Goal: Task Accomplishment & Management: Manage account settings

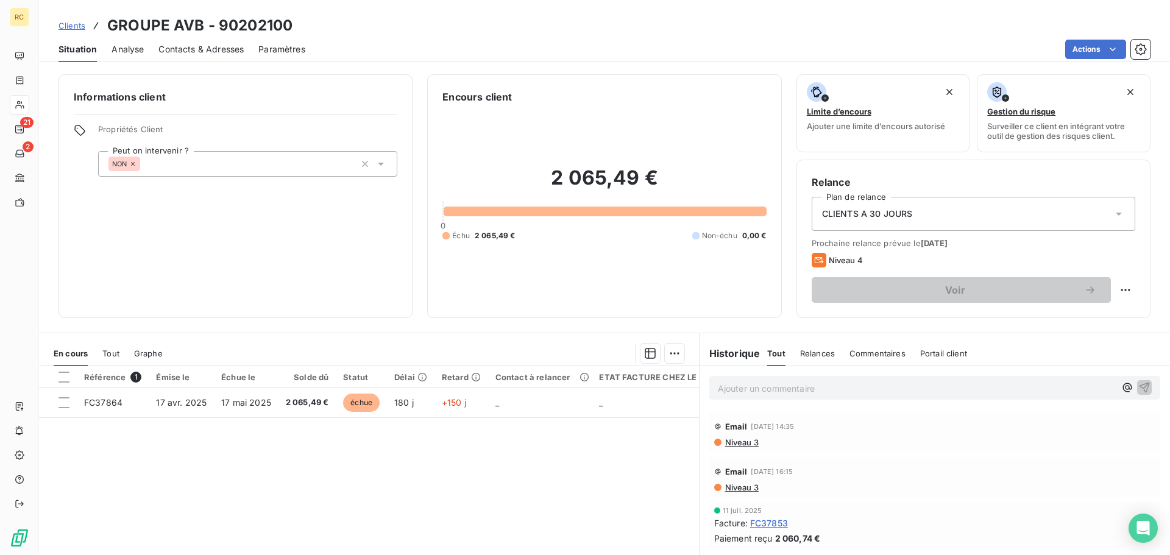
scroll to position [82, 0]
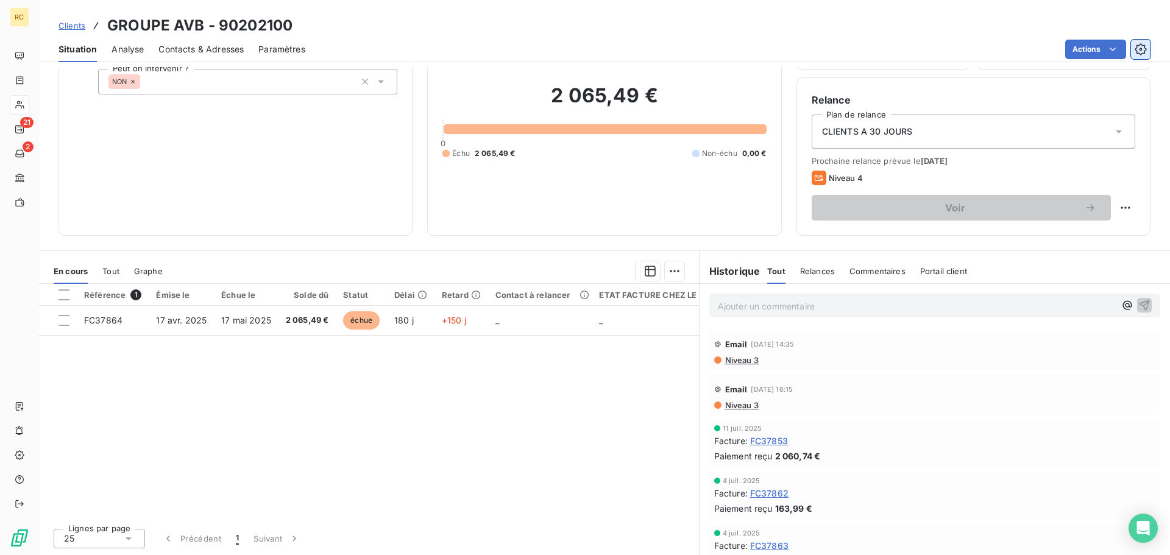
click at [1140, 46] on icon "button" at bounding box center [1140, 49] width 12 height 12
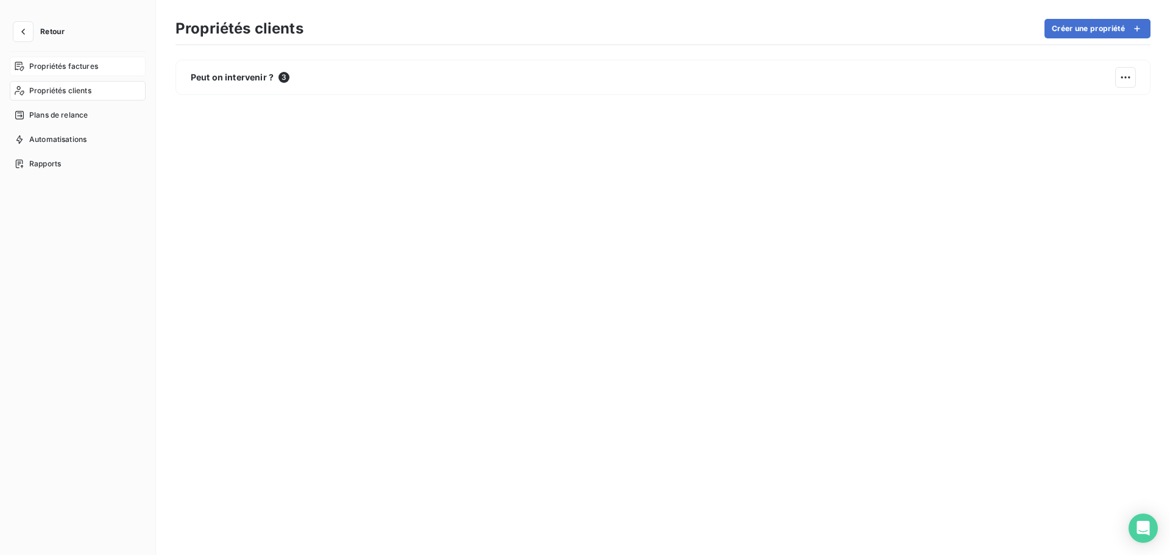
click at [75, 69] on span "Propriétés factures" at bounding box center [63, 66] width 69 height 11
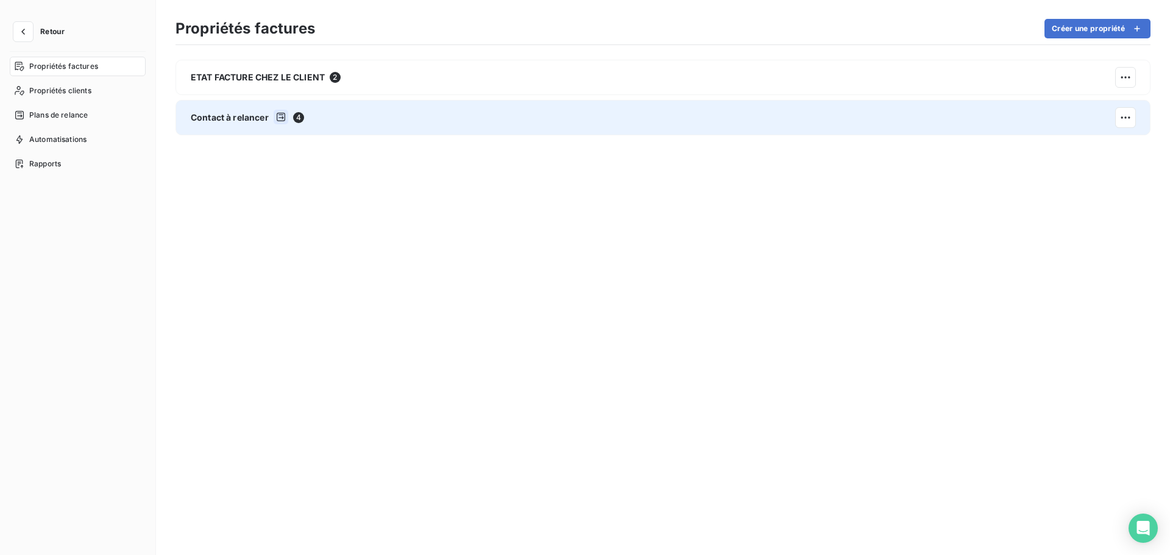
click at [302, 126] on div "Contact à relancer 4" at bounding box center [662, 117] width 975 height 35
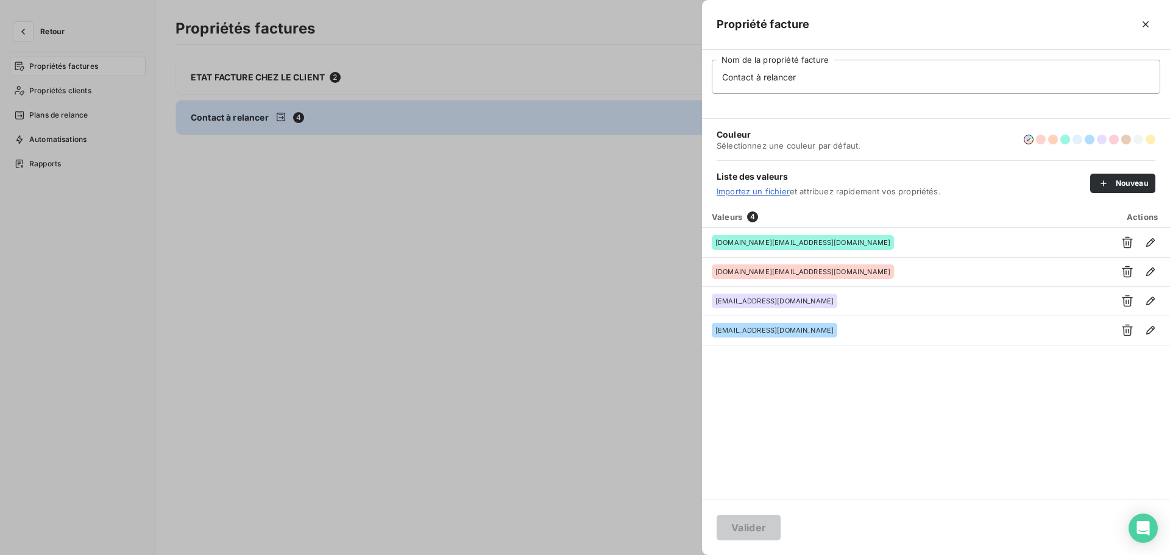
click at [312, 175] on div at bounding box center [585, 277] width 1170 height 555
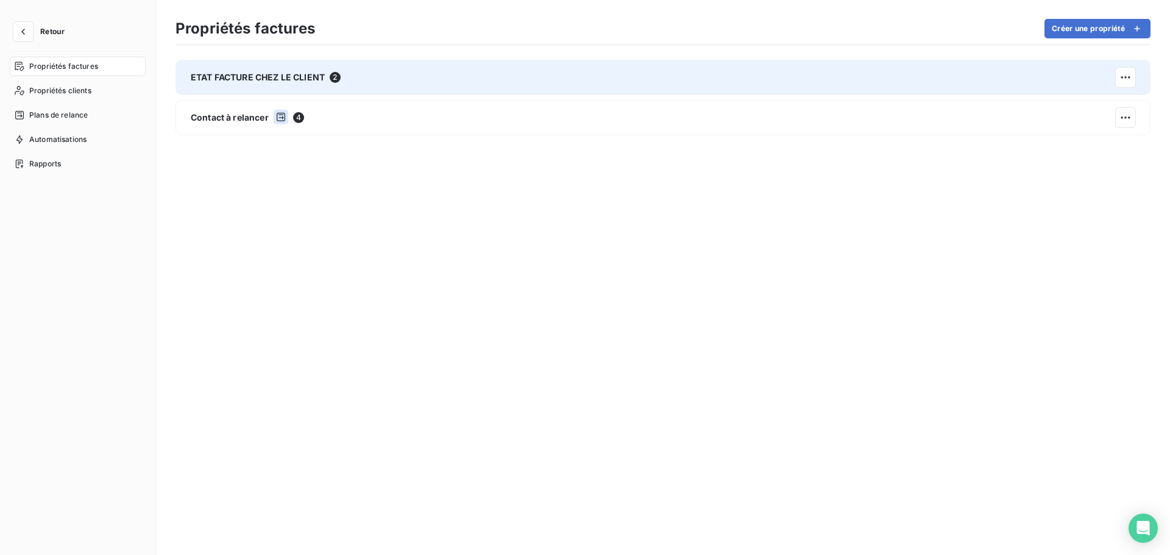
click at [245, 61] on div "ETAT FACTURE CHEZ LE CLIENT 2" at bounding box center [662, 77] width 975 height 35
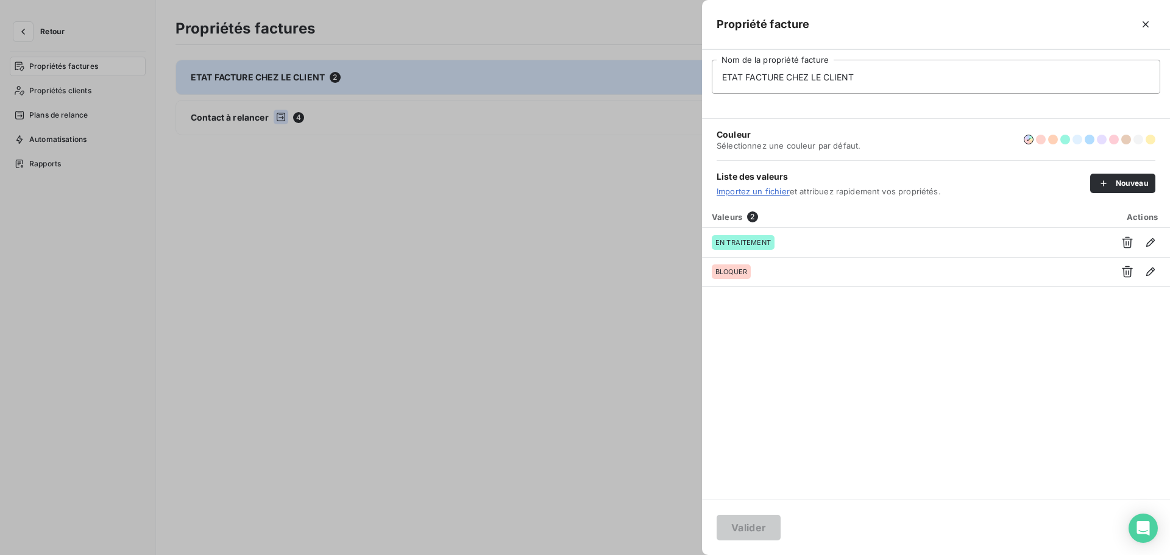
click at [87, 101] on div at bounding box center [585, 277] width 1170 height 555
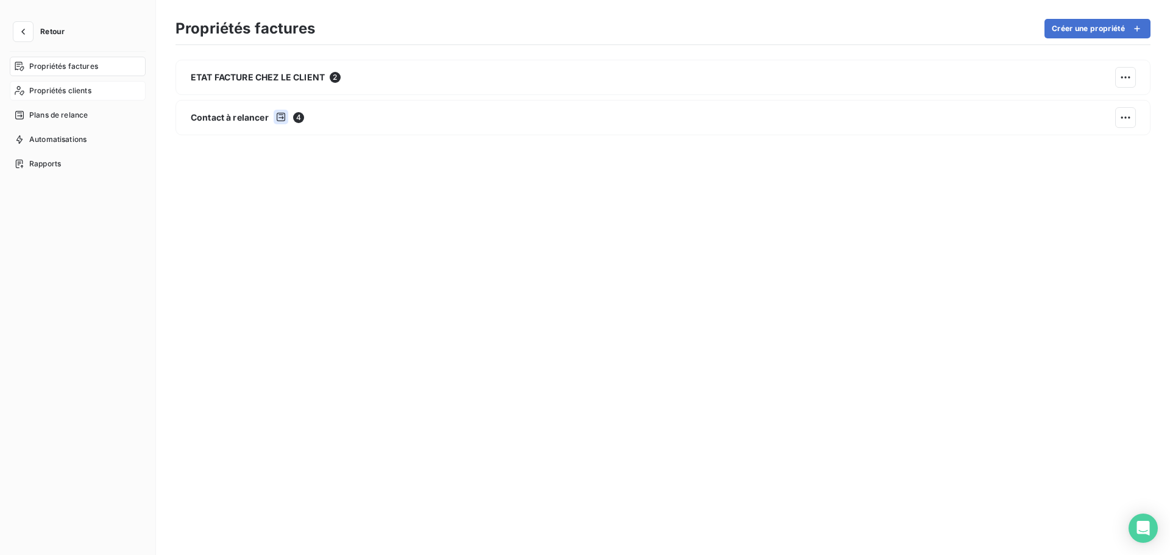
click at [82, 94] on span "Propriétés clients" at bounding box center [60, 90] width 62 height 11
click at [74, 115] on span "Plans de relance" at bounding box center [58, 115] width 58 height 11
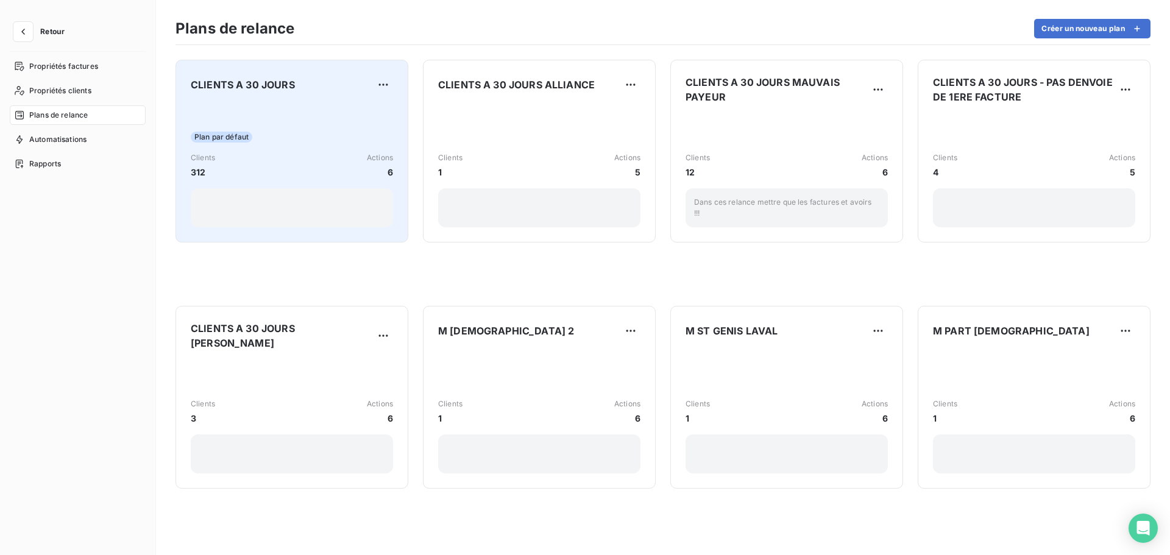
click at [252, 115] on div "Plan par défaut Clients 312 Actions 6" at bounding box center [292, 165] width 202 height 123
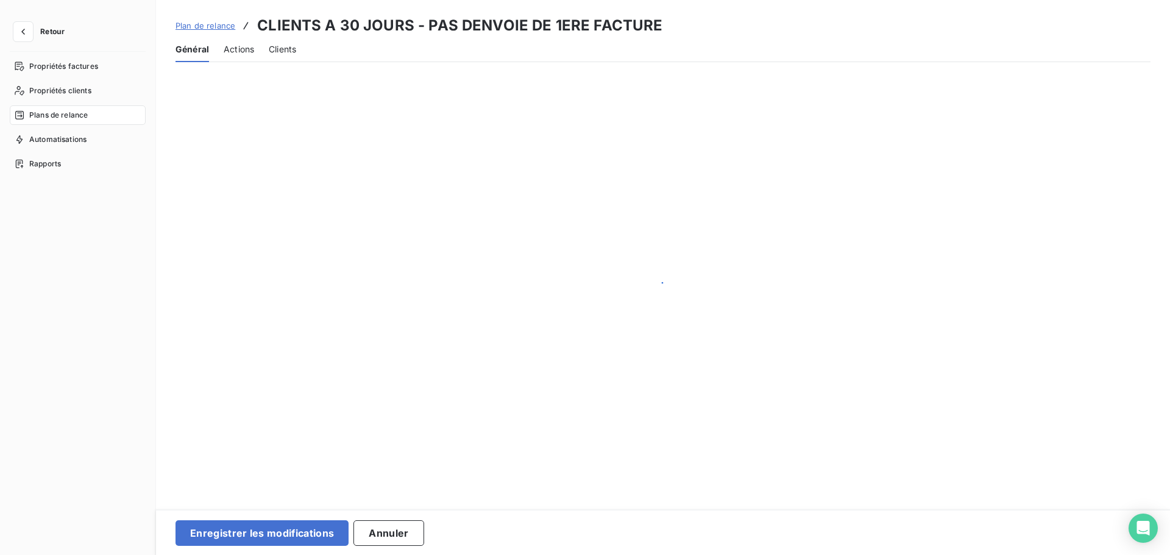
click at [241, 47] on span "Actions" at bounding box center [239, 49] width 30 height 12
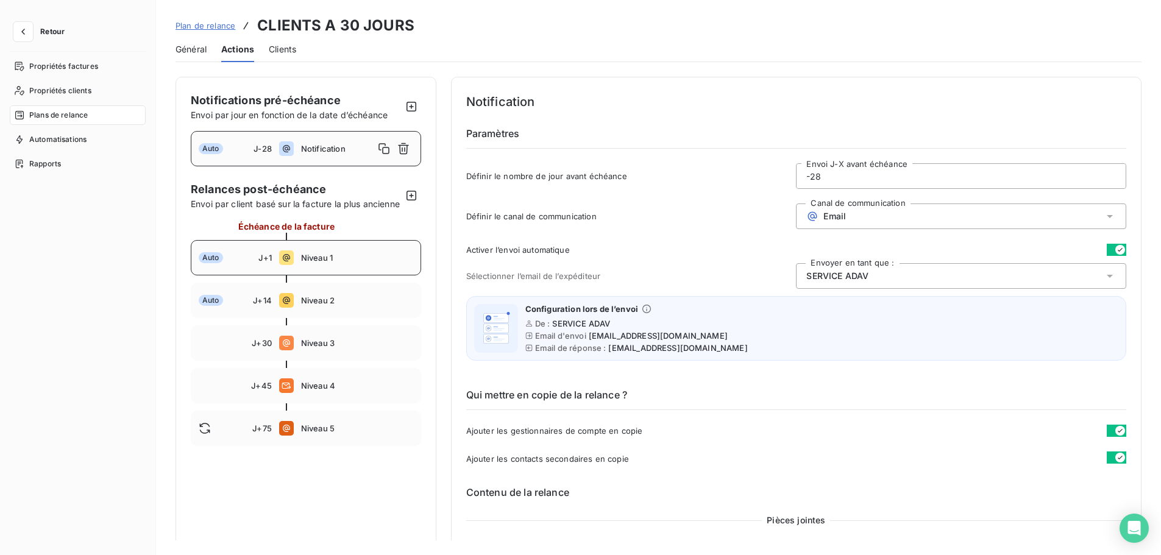
click at [302, 275] on div "Auto J+1 Niveau 1" at bounding box center [306, 257] width 230 height 35
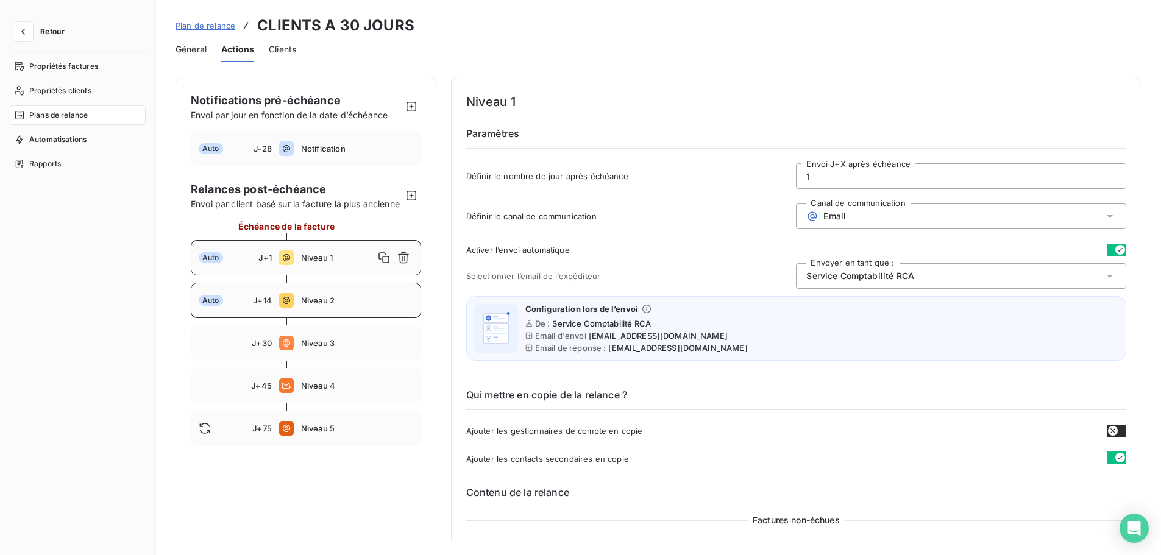
click at [332, 306] on div "Auto J+14 Niveau 2" at bounding box center [306, 300] width 230 height 35
type input "14"
click at [212, 27] on span "Plan de relance" at bounding box center [205, 26] width 60 height 10
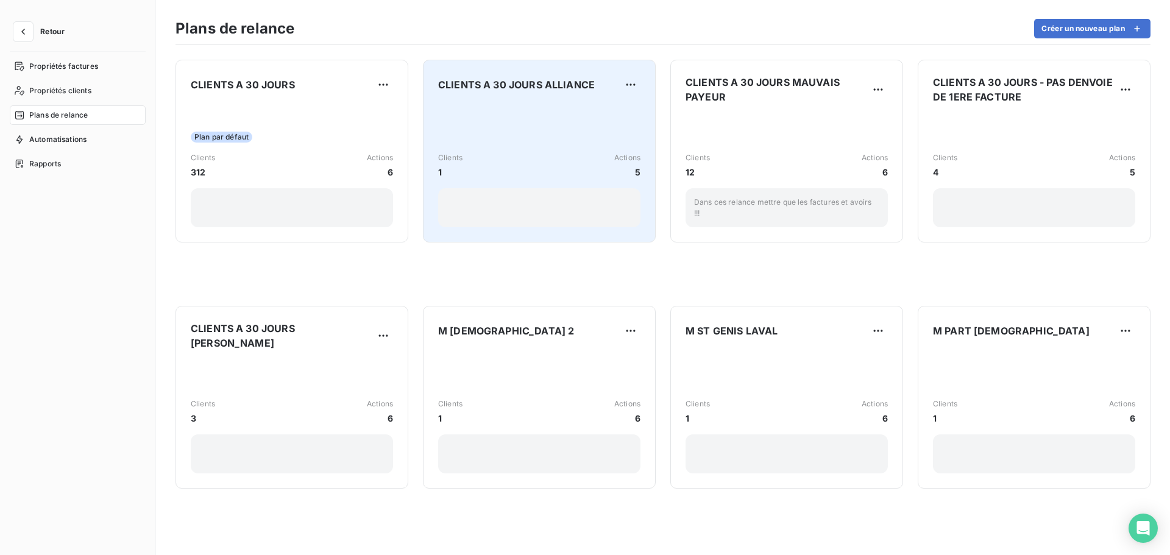
click at [542, 135] on div "Clients 1 Actions 5" at bounding box center [539, 165] width 202 height 123
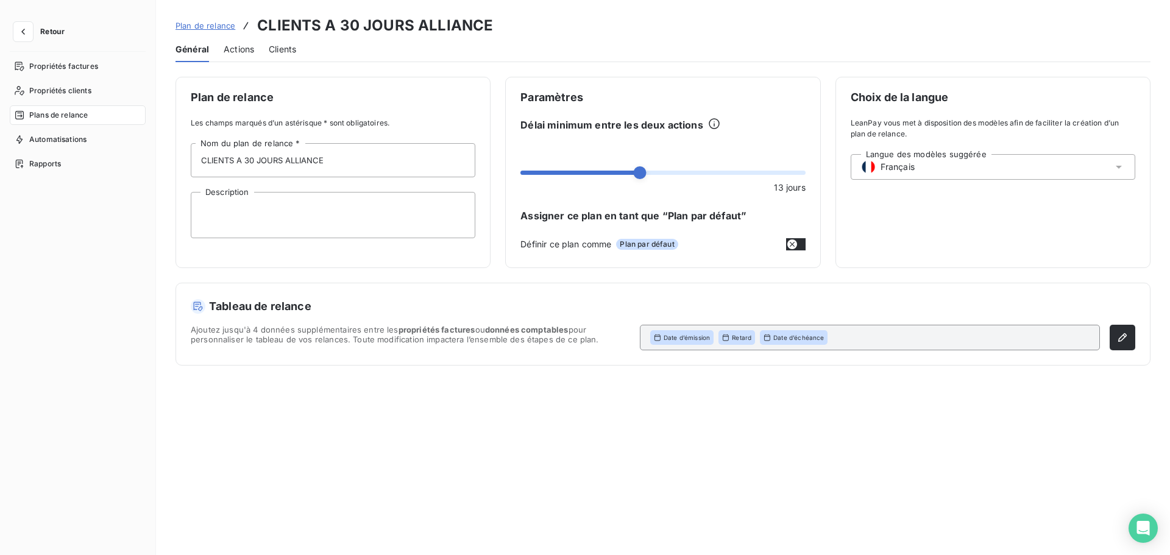
click at [239, 57] on div "Actions" at bounding box center [239, 50] width 30 height 26
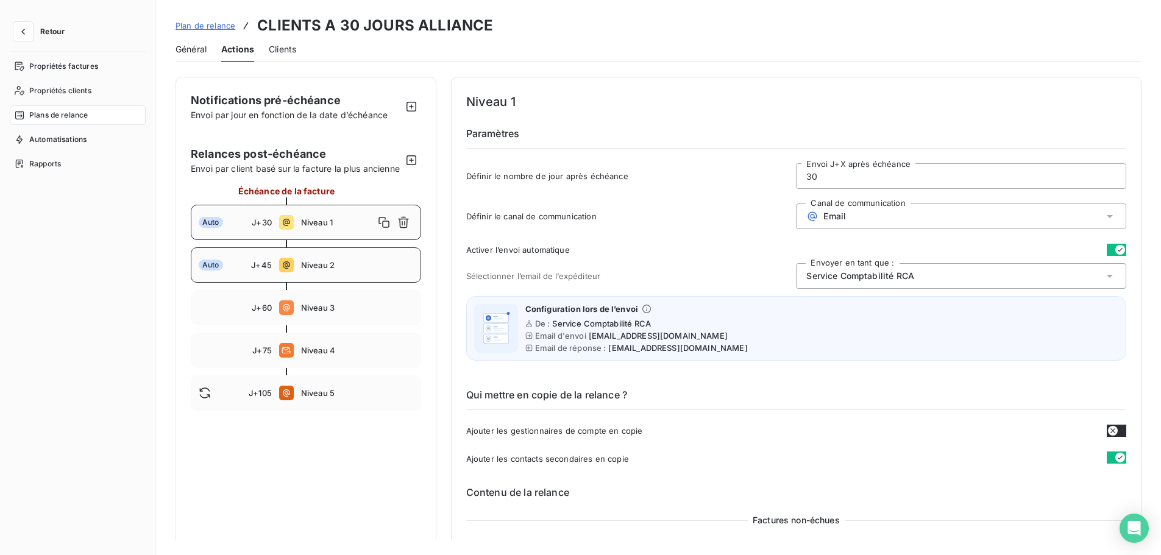
click at [333, 270] on span "Niveau 2" at bounding box center [357, 265] width 112 height 10
type input "45"
click at [214, 24] on span "Plan de relance" at bounding box center [205, 26] width 60 height 10
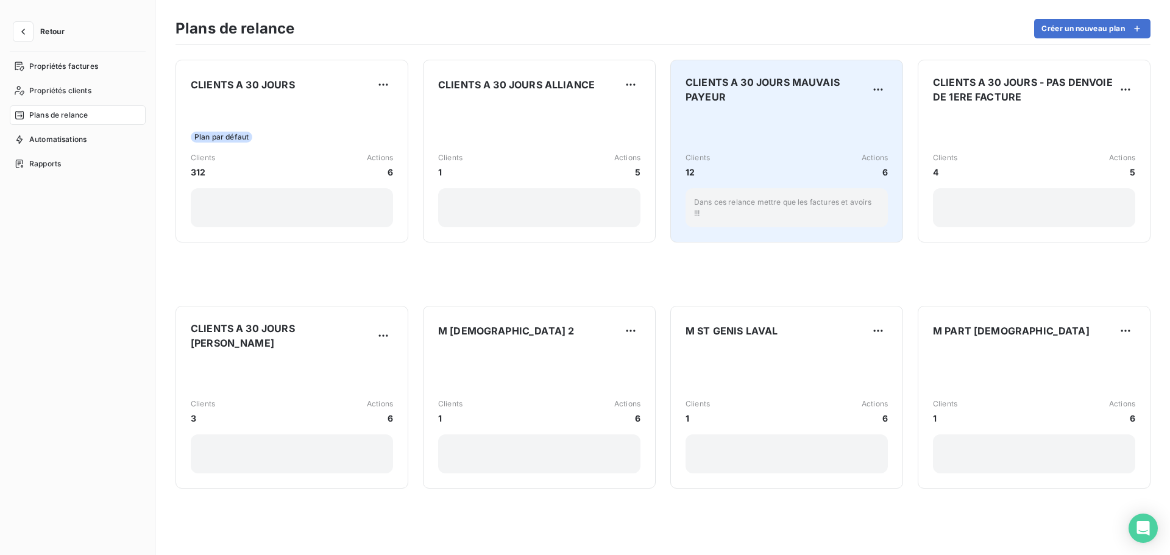
click at [744, 123] on div "Clients 12 Actions 6 Dans ces relance mettre que les factures et avoirs !!!" at bounding box center [786, 170] width 202 height 113
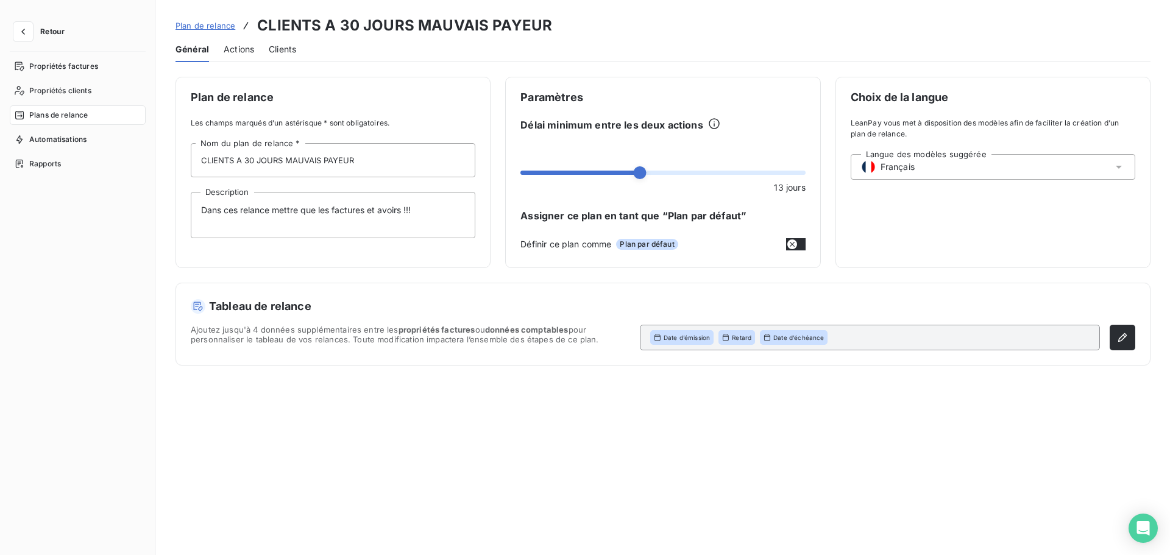
click at [241, 45] on span "Actions" at bounding box center [239, 49] width 30 height 12
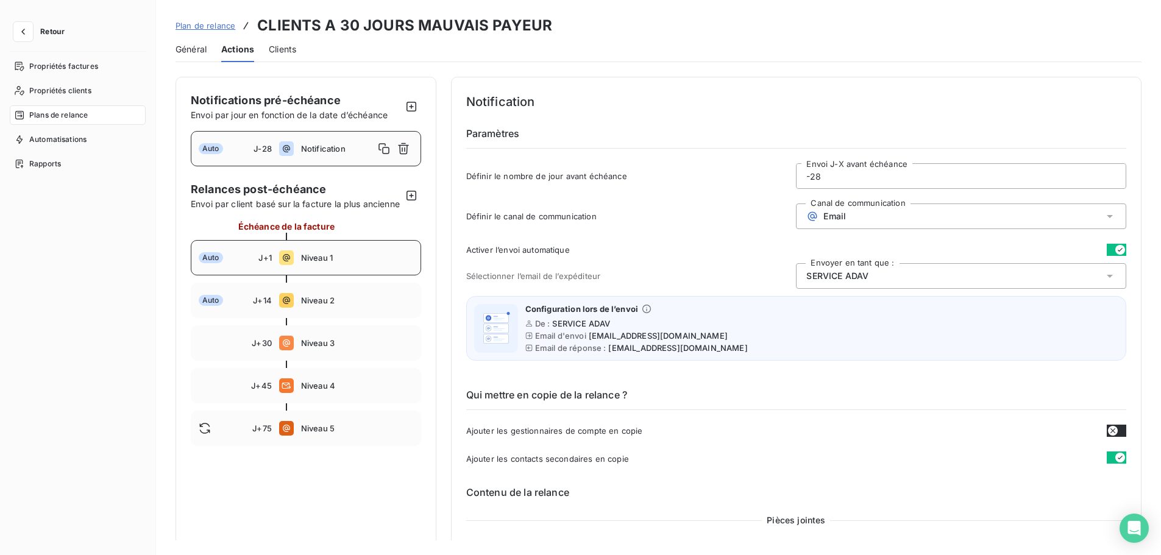
click at [346, 263] on span "Niveau 1" at bounding box center [357, 258] width 112 height 10
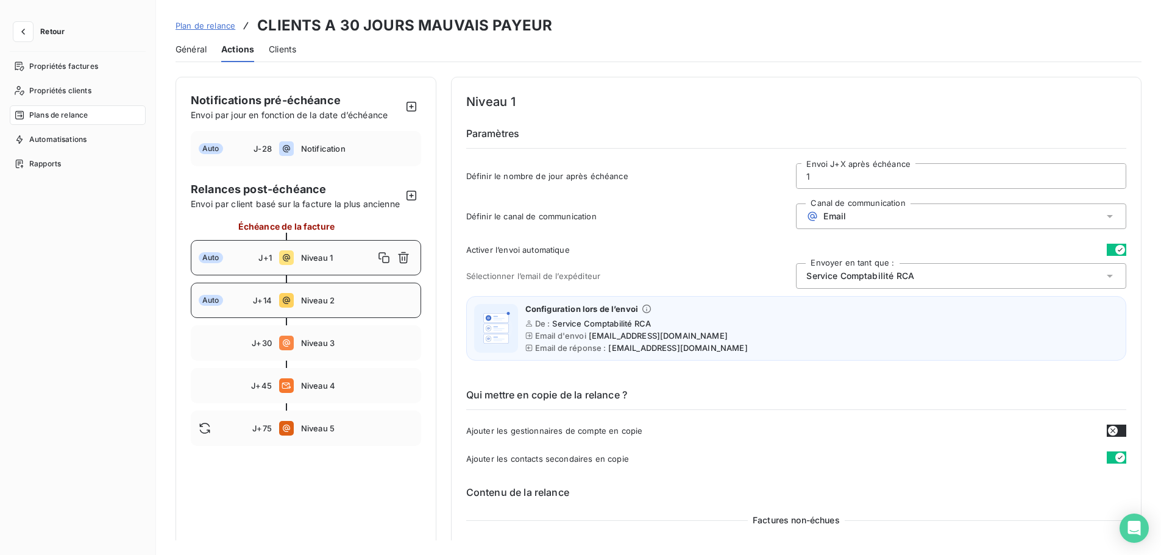
click at [326, 302] on div "Auto J+14 Niveau 2" at bounding box center [306, 300] width 230 height 35
type input "14"
click at [213, 29] on span "Plan de relance" at bounding box center [205, 26] width 60 height 10
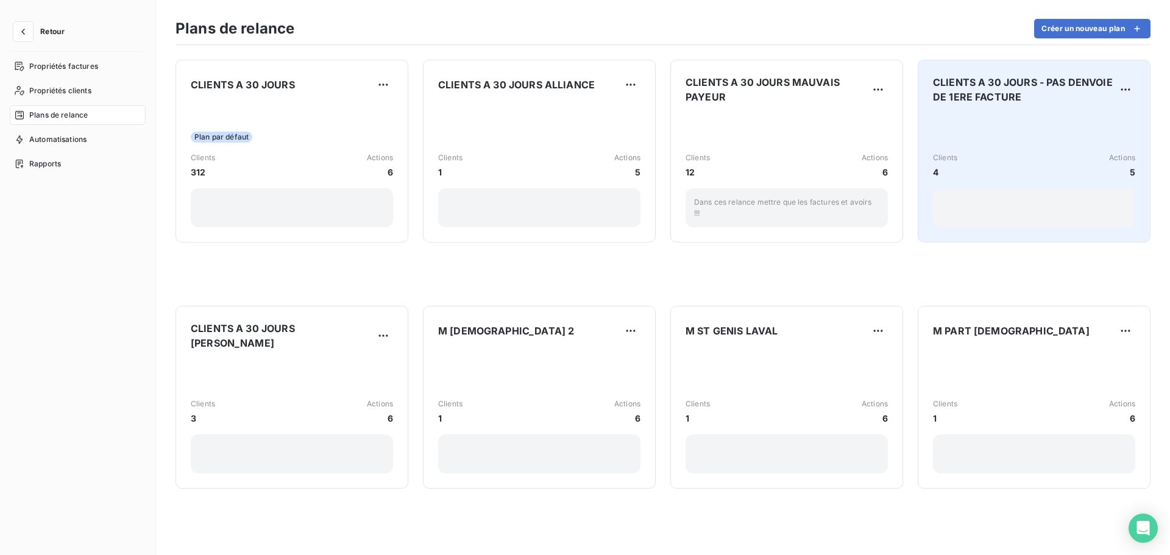
click at [950, 120] on div "Clients 4 Actions 5" at bounding box center [1034, 170] width 202 height 113
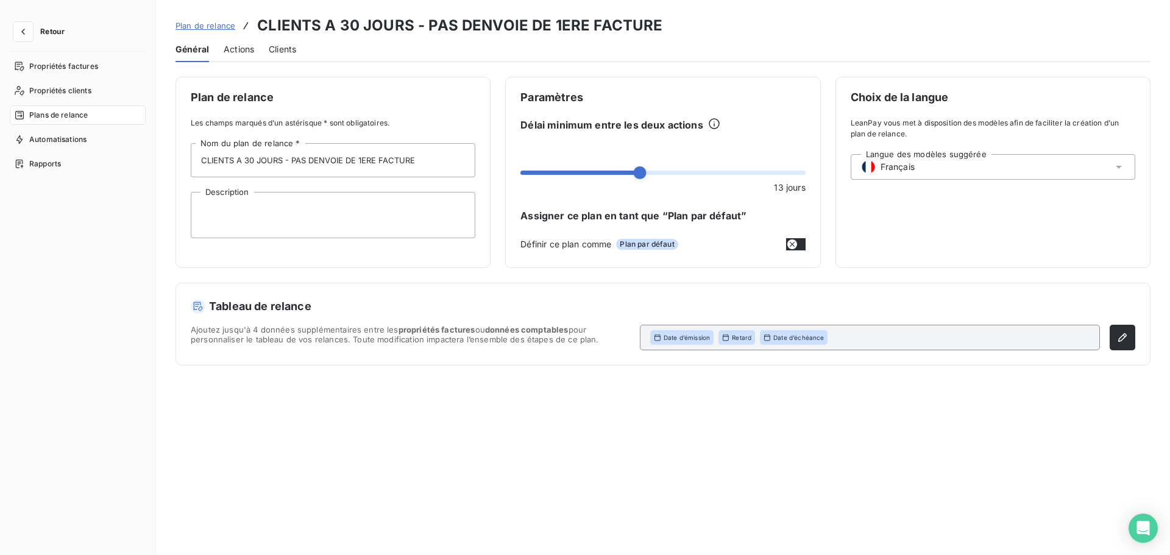
click at [247, 42] on div "Actions" at bounding box center [239, 50] width 30 height 26
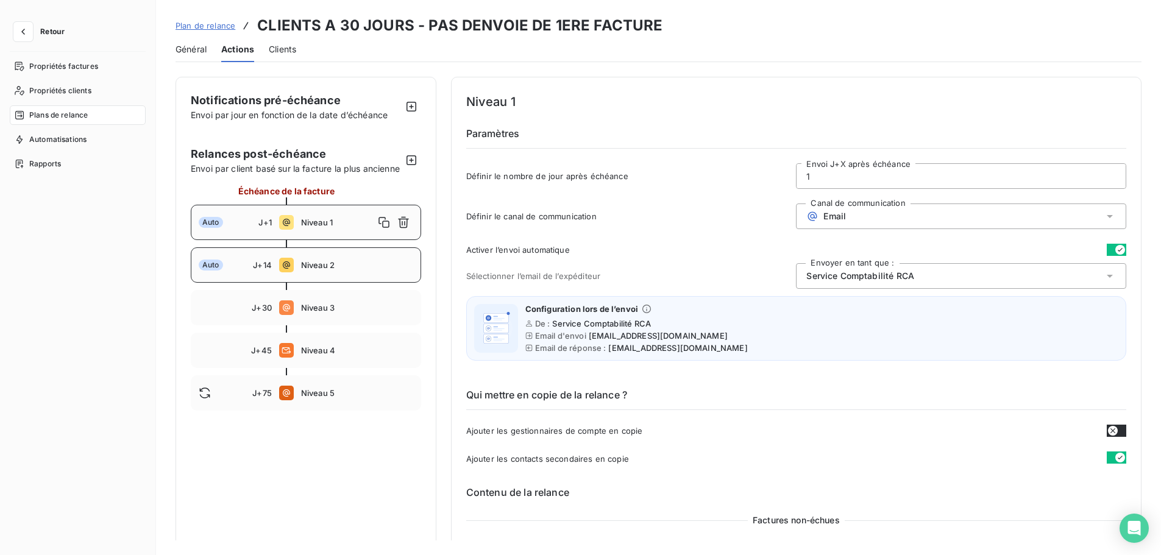
click at [330, 283] on div "Auto J+14 Niveau 2" at bounding box center [306, 264] width 230 height 35
type input "14"
click at [209, 27] on span "Plan de relance" at bounding box center [205, 26] width 60 height 10
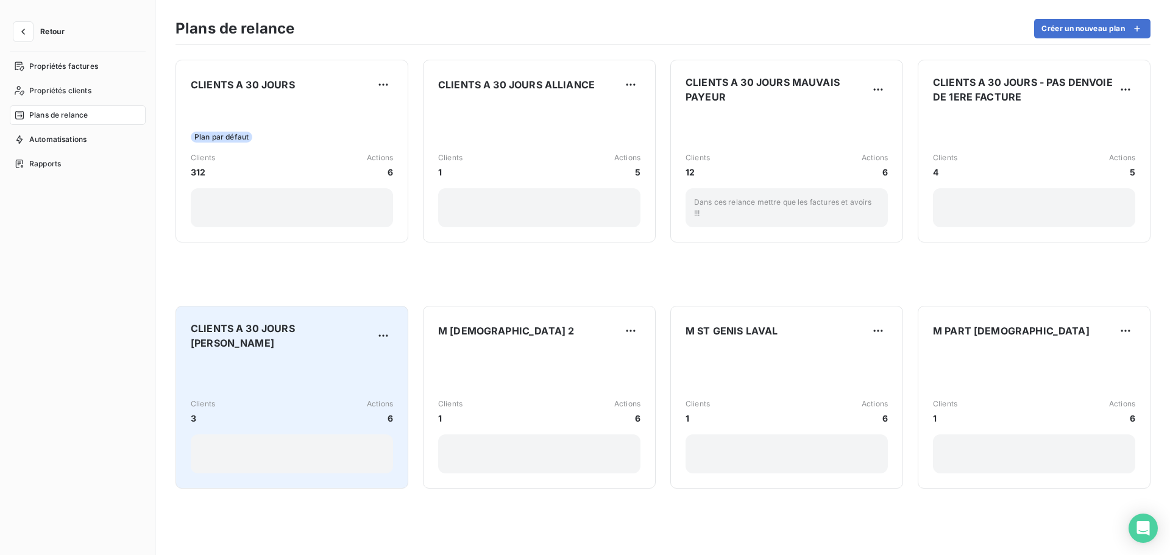
click at [247, 329] on span "CLIENTS A 30 JOURS [PERSON_NAME]" at bounding box center [282, 335] width 183 height 29
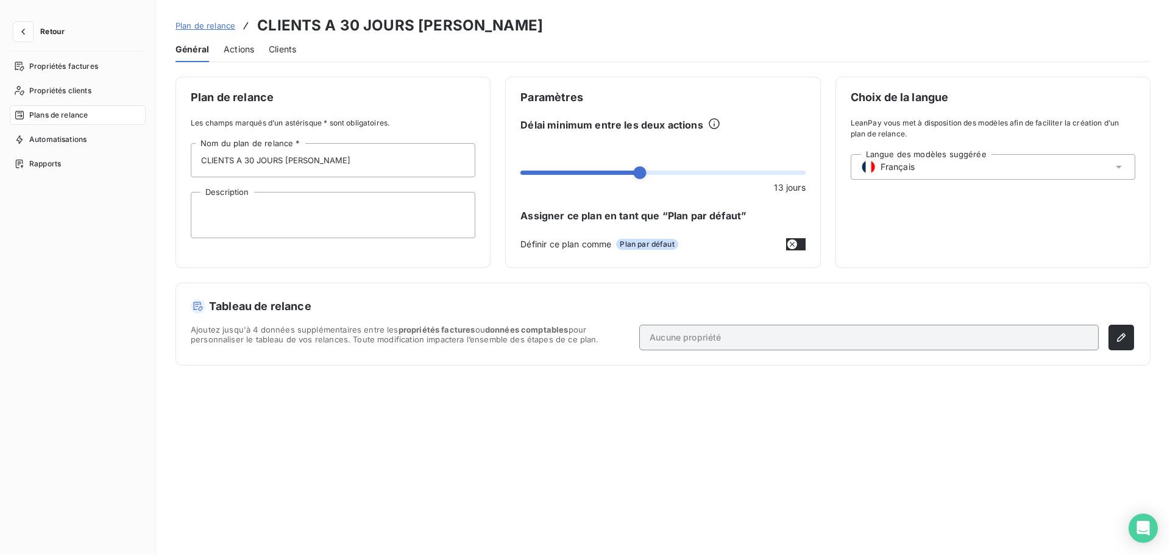
click at [235, 53] on span "Actions" at bounding box center [239, 49] width 30 height 12
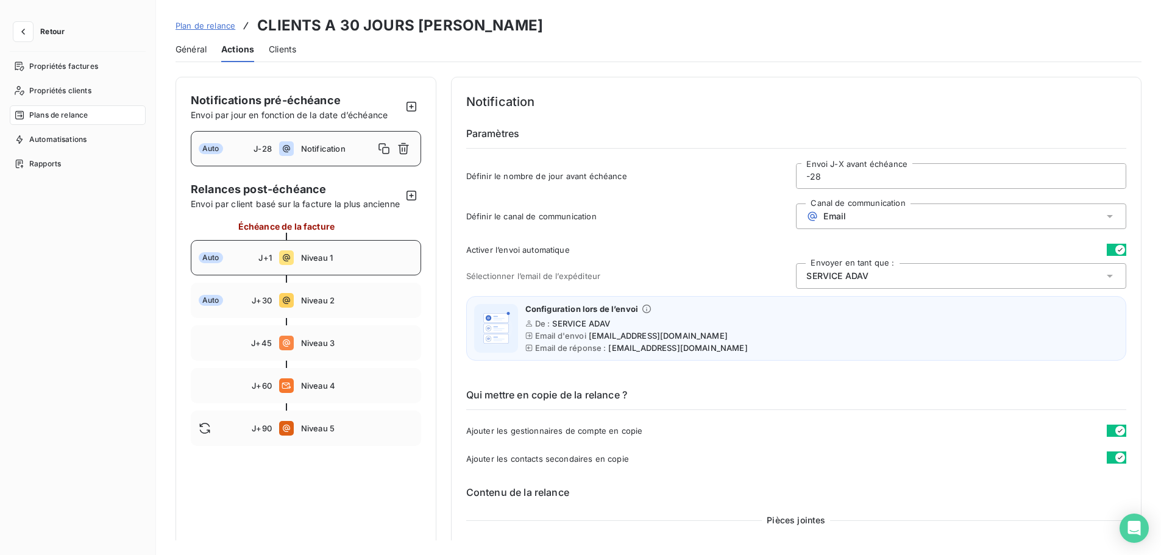
click at [336, 262] on div "Auto J+1 Niveau 1" at bounding box center [306, 257] width 230 height 35
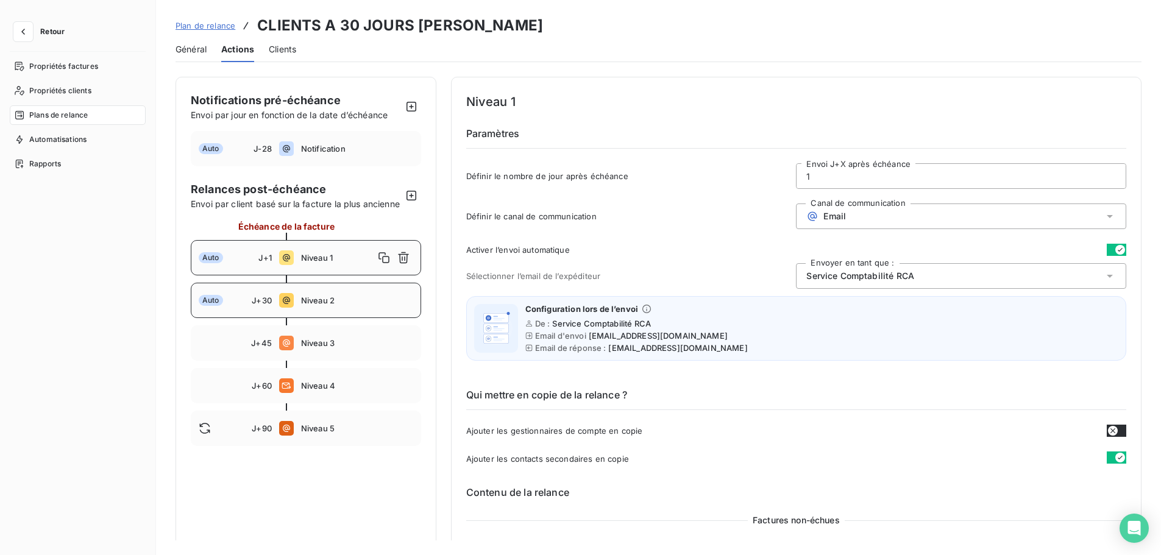
click at [347, 307] on div "Auto J+30 Niveau 2" at bounding box center [306, 300] width 230 height 35
type input "30"
click at [231, 28] on span "Plan de relance" at bounding box center [205, 26] width 60 height 10
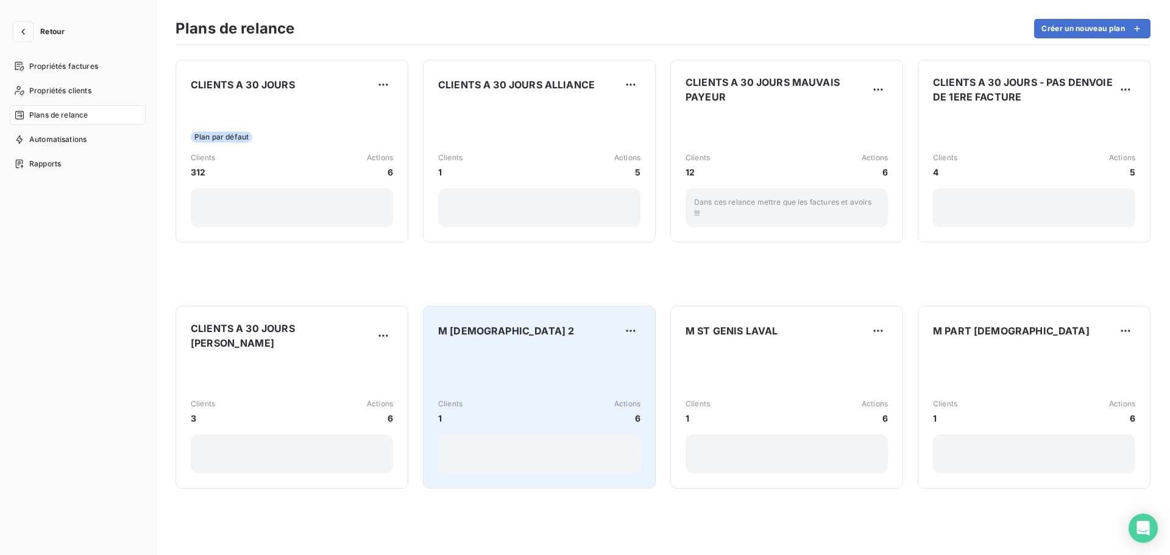
click at [571, 362] on div "Clients 1 Actions 6" at bounding box center [539, 411] width 202 height 123
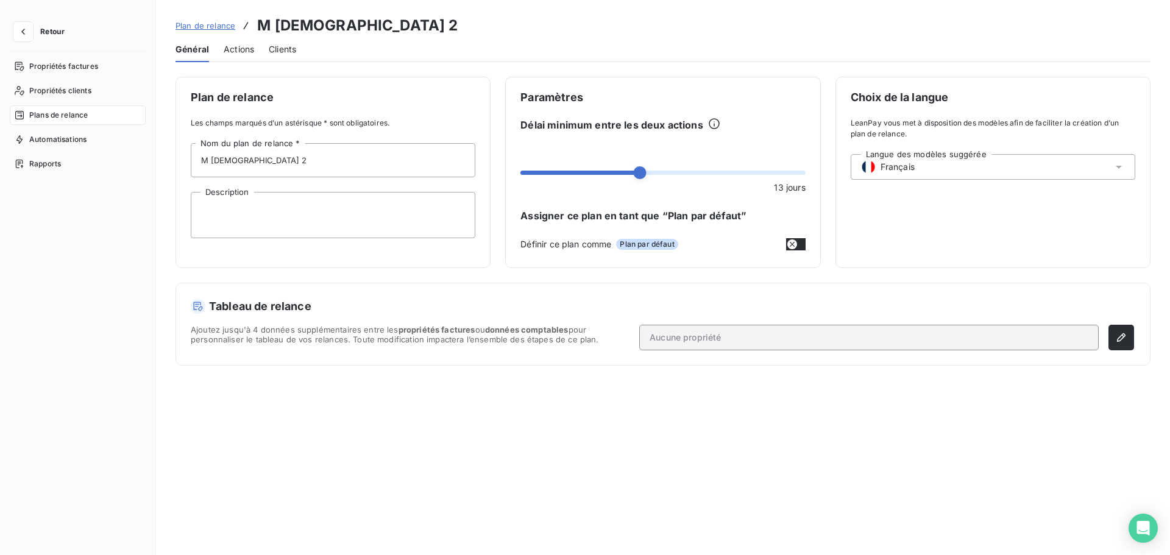
click at [233, 43] on span "Actions" at bounding box center [239, 49] width 30 height 12
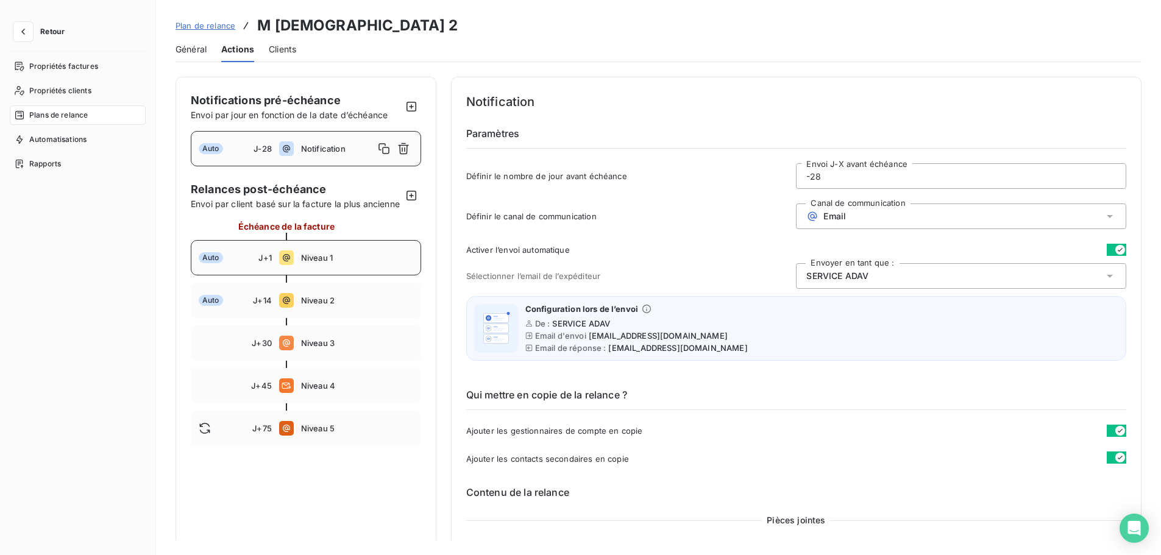
click at [345, 275] on div "Auto J+1 Niveau 1" at bounding box center [306, 257] width 230 height 35
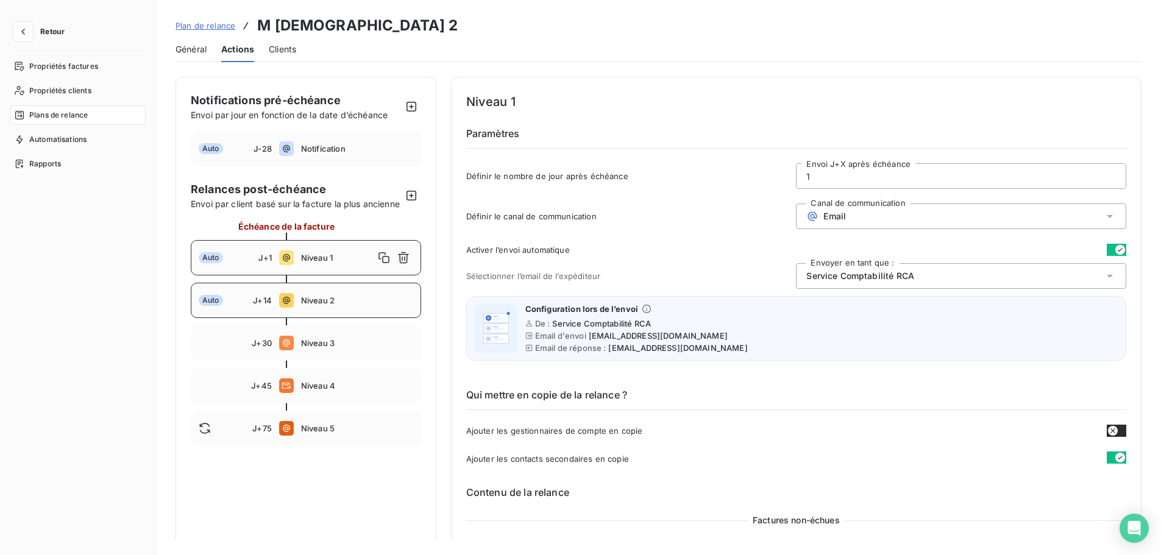
click at [333, 305] on span "Niveau 2" at bounding box center [357, 300] width 112 height 10
type input "14"
click at [212, 28] on span "Plan de relance" at bounding box center [205, 26] width 60 height 10
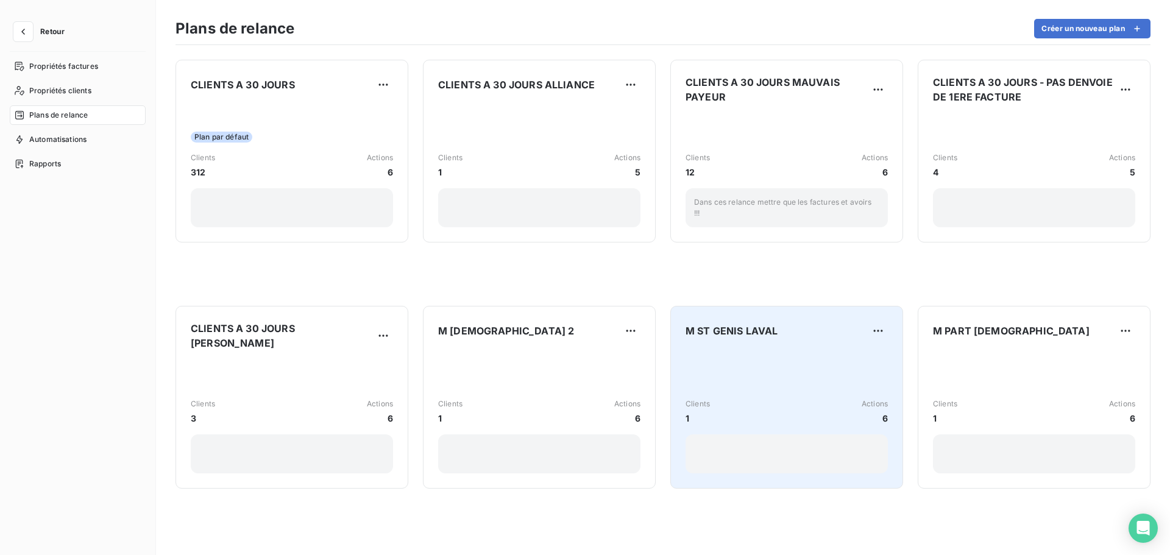
click at [757, 352] on div "M ST GENIS LAVAL Clients 1 Actions 6" at bounding box center [786, 397] width 202 height 152
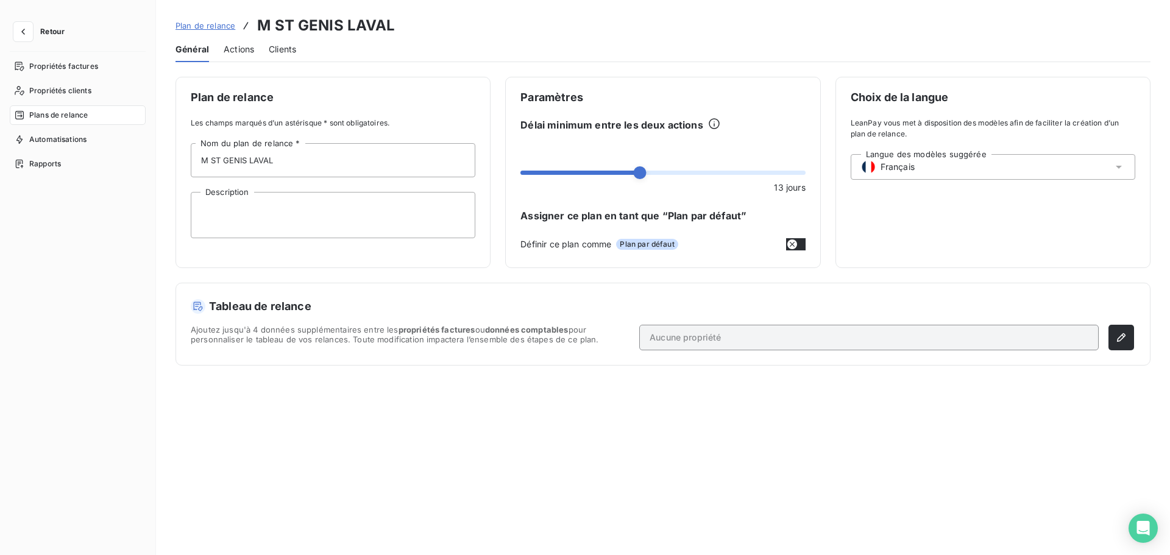
click at [239, 48] on span "Actions" at bounding box center [239, 49] width 30 height 12
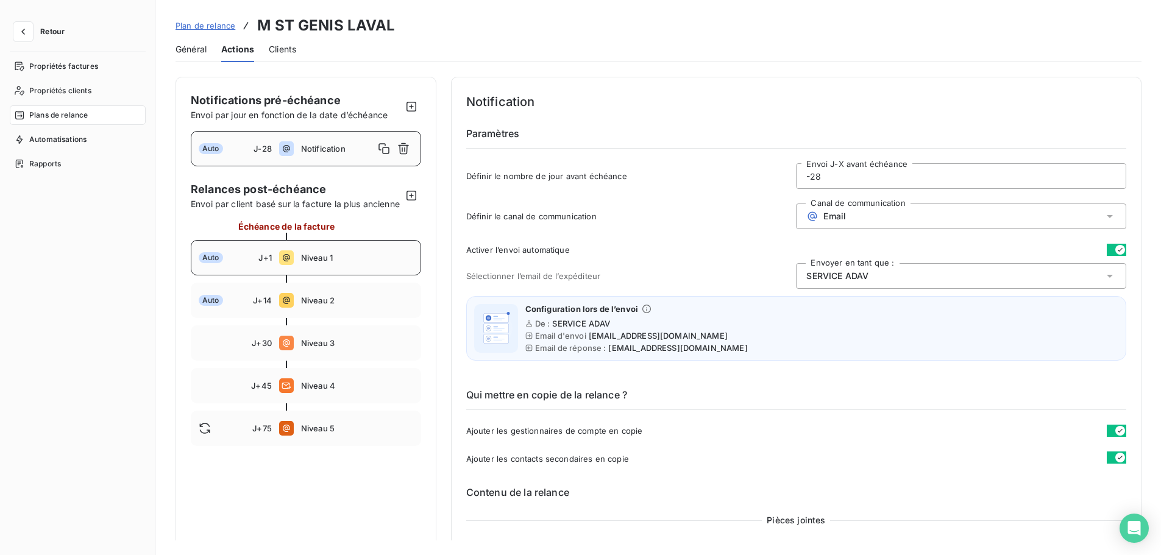
click at [344, 263] on span "Niveau 1" at bounding box center [357, 258] width 112 height 10
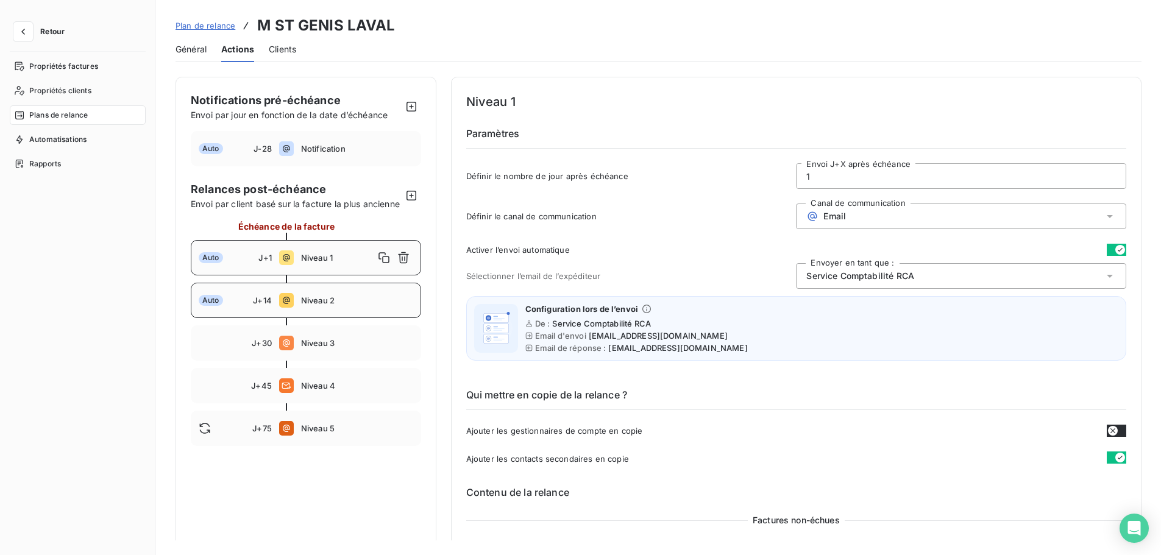
click at [337, 305] on span "Niveau 2" at bounding box center [357, 300] width 112 height 10
type input "14"
click at [222, 22] on span "Plan de relance" at bounding box center [205, 26] width 60 height 10
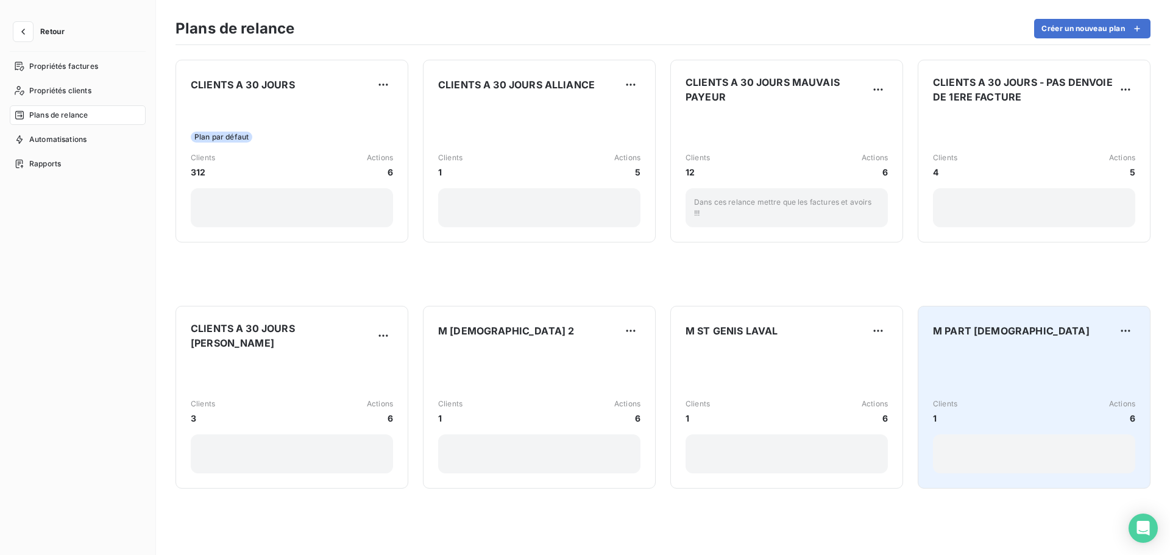
click at [981, 394] on div "Clients 1 Actions 6" at bounding box center [1034, 411] width 202 height 123
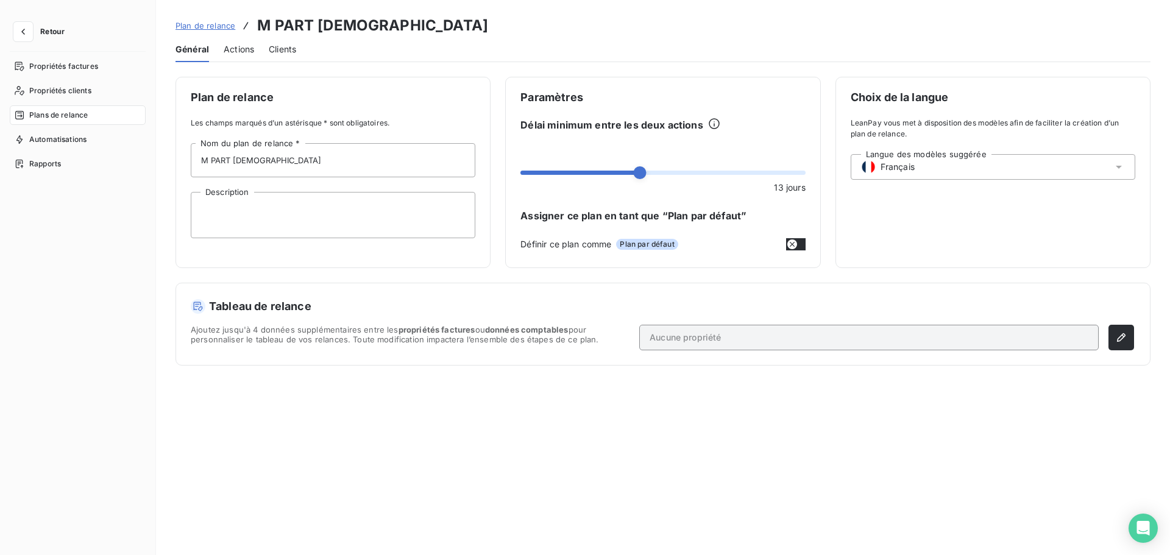
click at [255, 46] on div "Général Actions Clients" at bounding box center [662, 50] width 975 height 26
click at [249, 46] on span "Actions" at bounding box center [239, 49] width 30 height 12
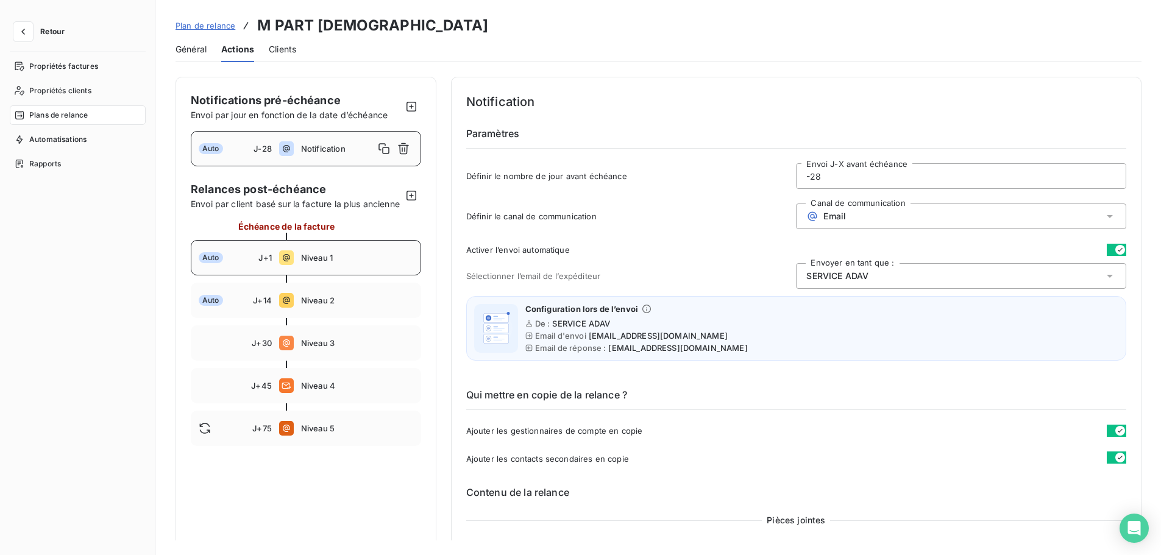
click at [325, 275] on div "Auto J+1 Niveau 1" at bounding box center [306, 257] width 230 height 35
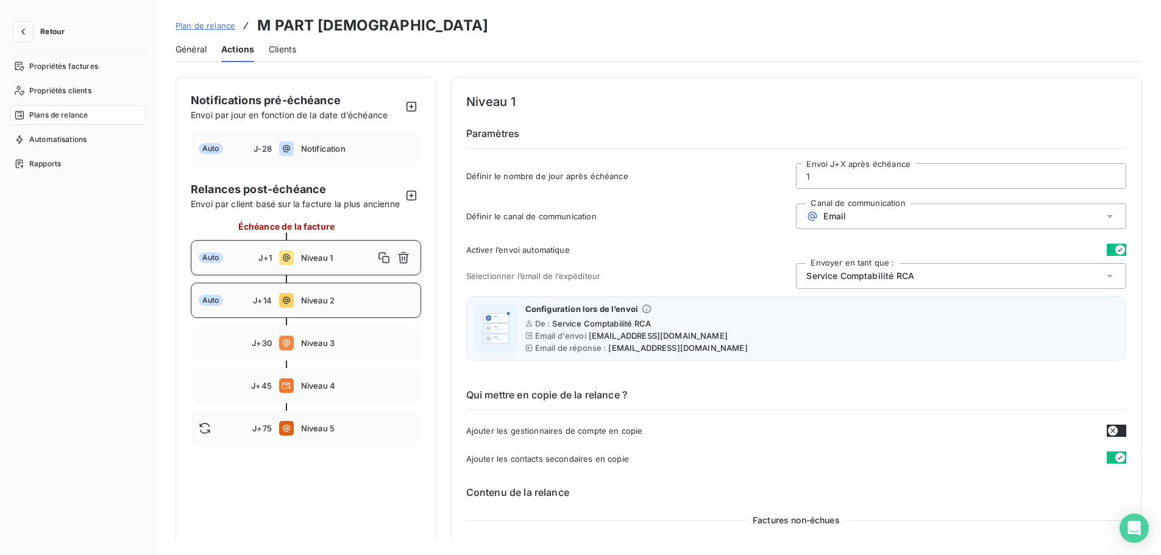
click at [327, 303] on div "Auto J+14 Niveau 2" at bounding box center [306, 300] width 230 height 35
type input "14"
click at [24, 33] on icon "button" at bounding box center [23, 32] width 12 height 12
